Goal: Information Seeking & Learning: Compare options

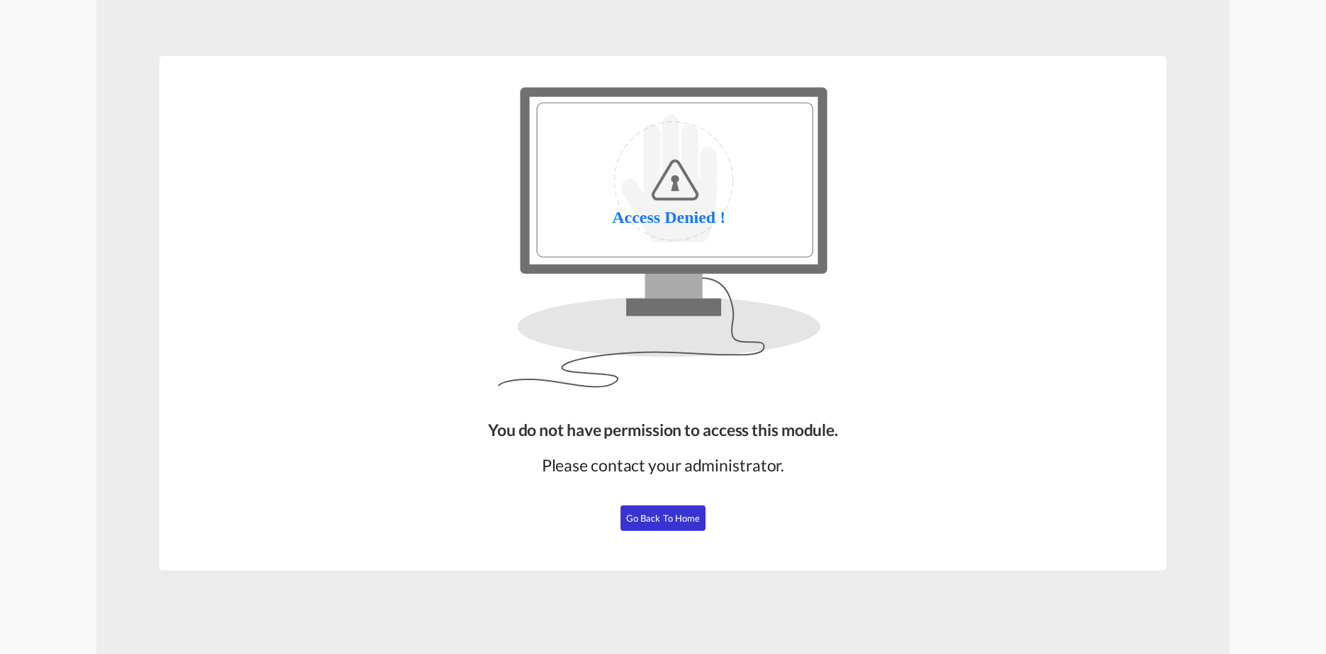
drag, startPoint x: 669, startPoint y: 520, endPoint x: 1023, endPoint y: 12, distance: 619.5
click at [669, 520] on span "Go Back to Home" at bounding box center [663, 518] width 74 height 11
